Goal: Answer question/provide support

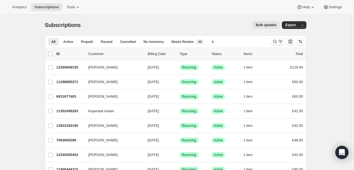
click at [273, 42] on button "Search and filter results" at bounding box center [277, 42] width 13 height 8
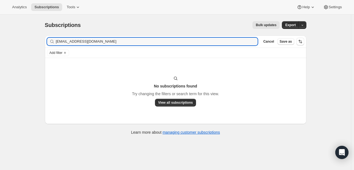
type input "ellacousins@icloud.com"
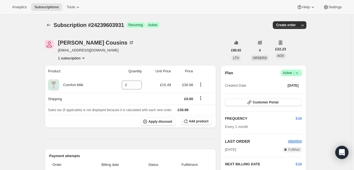
click at [84, 59] on icon "Product actions" at bounding box center [84, 58] width 6 height 6
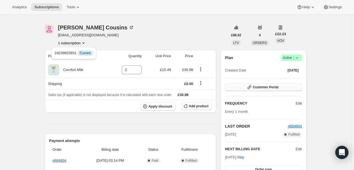
scroll to position [28, 0]
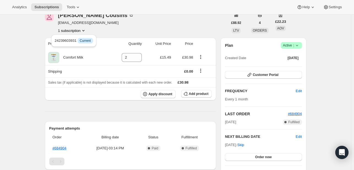
drag, startPoint x: 93, startPoint y: 22, endPoint x: 60, endPoint y: 23, distance: 33.0
click at [60, 23] on div "Ella Cousins quarrel_orderly.0g@icloud.com 1 subscription" at bounding box center [136, 22] width 183 height 21
copy span "quarrel_orderly.0g@icloud.com"
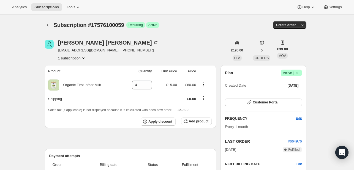
click at [85, 57] on icon "Product actions" at bounding box center [84, 58] width 6 height 6
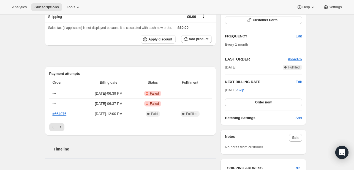
scroll to position [83, 0]
click at [265, 102] on span "Order now" at bounding box center [263, 102] width 17 height 4
click at [269, 104] on button "Click to confirm" at bounding box center [263, 102] width 77 height 8
